Goal: Navigation & Orientation: Find specific page/section

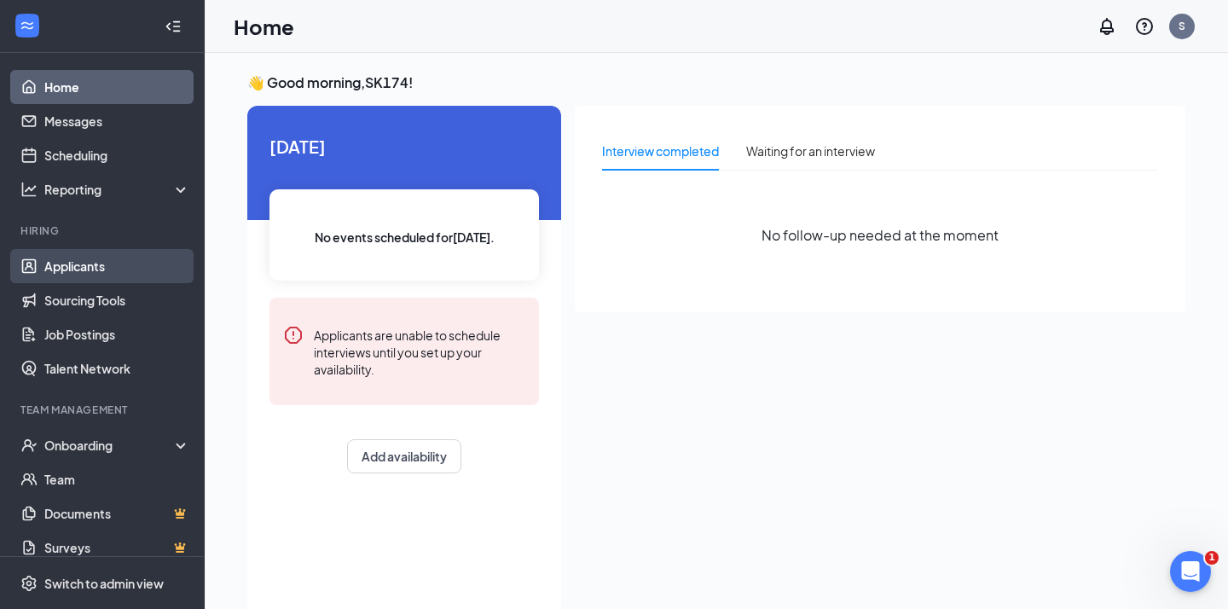
click at [58, 261] on link "Applicants" at bounding box center [117, 266] width 146 height 34
click at [120, 264] on link "Applicants" at bounding box center [117, 266] width 146 height 34
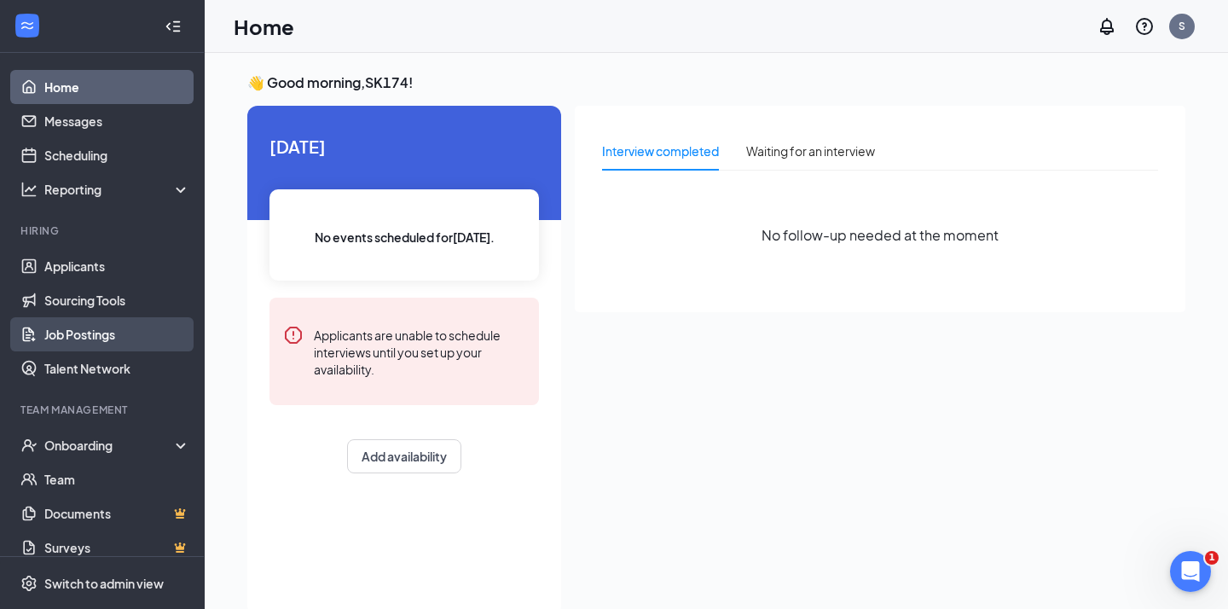
click at [136, 333] on link "Job Postings" at bounding box center [117, 334] width 146 height 34
